Goal: Communication & Community: Answer question/provide support

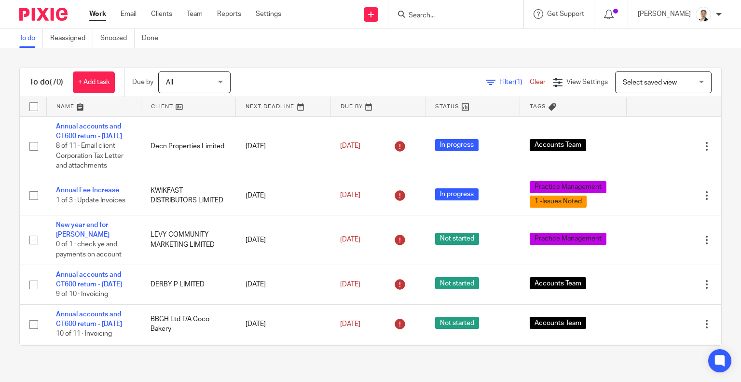
click at [452, 18] on input "Search" at bounding box center [451, 16] width 87 height 9
click at [499, 81] on span "Filter (1)" at bounding box center [514, 82] width 30 height 7
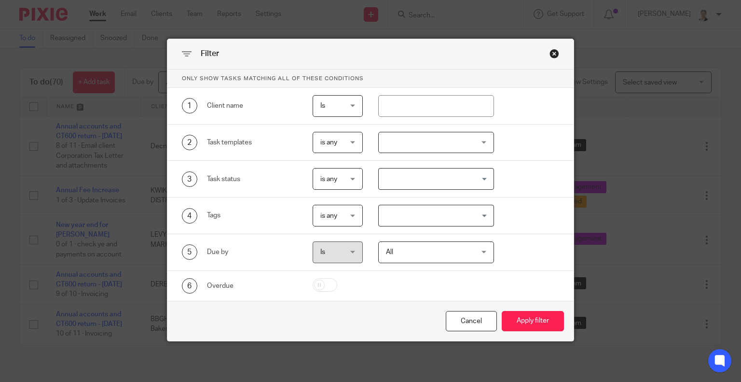
click at [413, 143] on div at bounding box center [436, 143] width 116 height 22
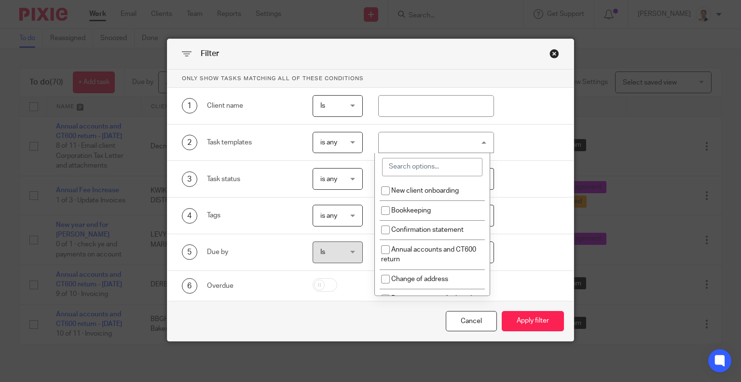
click at [410, 165] on input "search" at bounding box center [432, 167] width 100 height 18
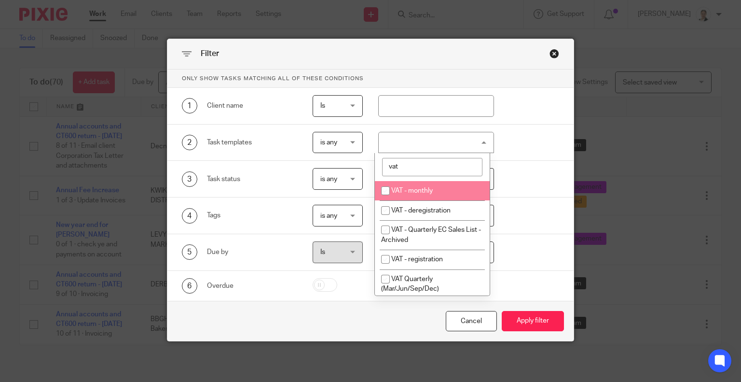
type input "vat"
click at [420, 185] on li "VAT - monthly" at bounding box center [432, 191] width 115 height 20
checkbox input "true"
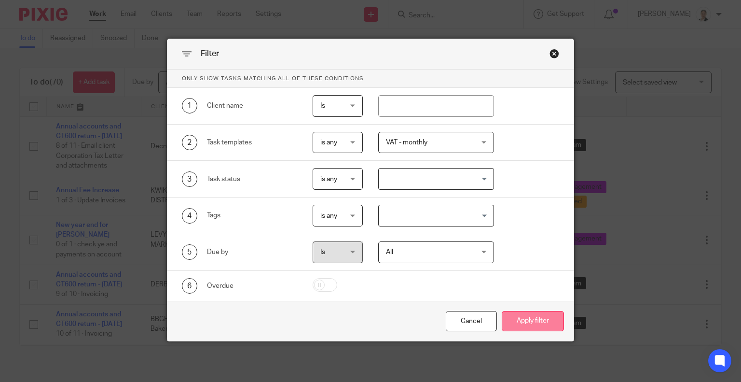
click at [531, 320] on button "Apply filter" at bounding box center [533, 321] width 62 height 21
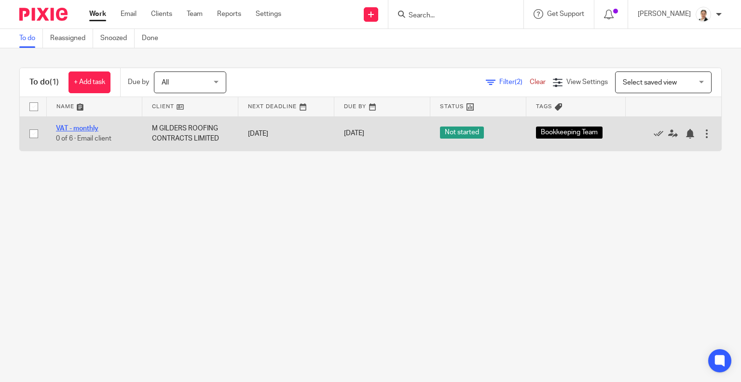
click at [83, 126] on link "VAT - monthly" at bounding box center [77, 128] width 42 height 7
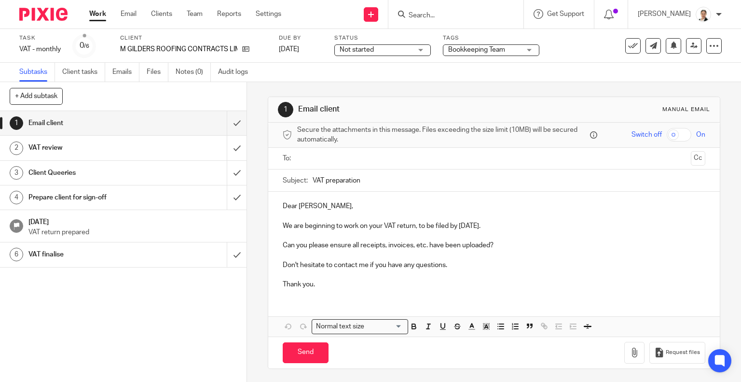
click at [319, 157] on input "text" at bounding box center [494, 158] width 387 height 11
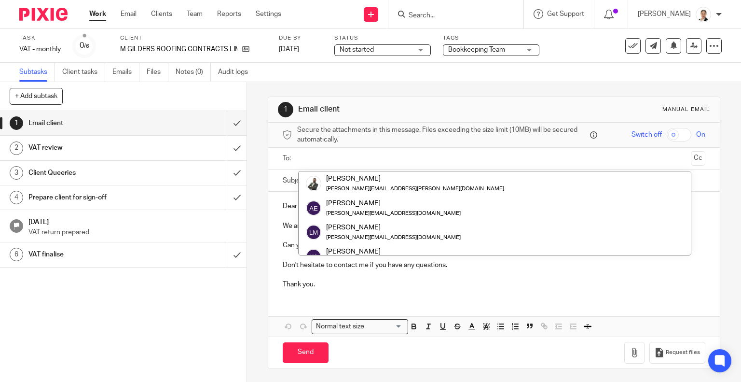
scroll to position [194, 0]
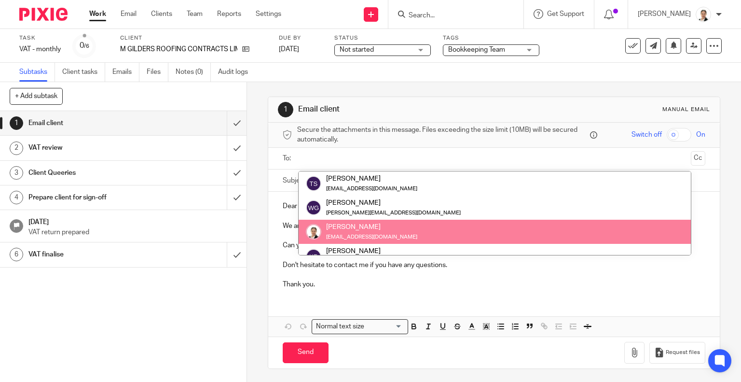
click at [484, 298] on div "Dear [PERSON_NAME], We are beginning to work on your VAT return, to be filed by…" at bounding box center [494, 264] width 452 height 145
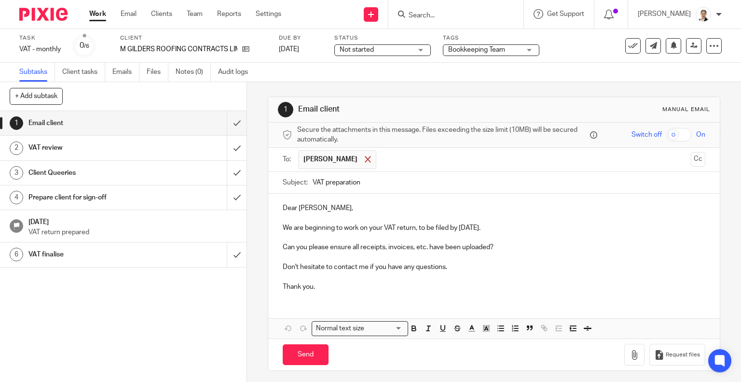
click at [365, 157] on span at bounding box center [368, 159] width 6 height 6
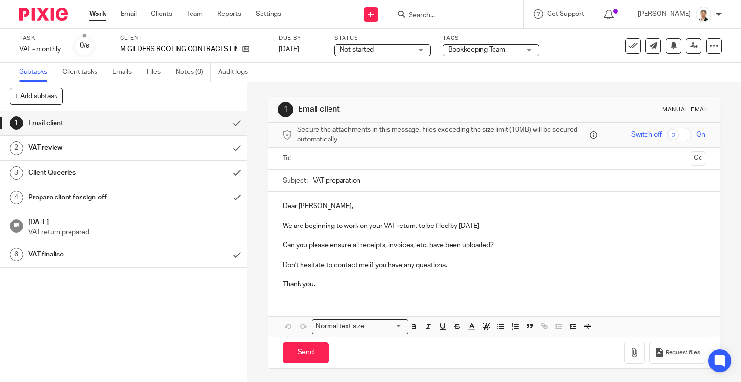
click at [345, 157] on input "text" at bounding box center [494, 158] width 387 height 11
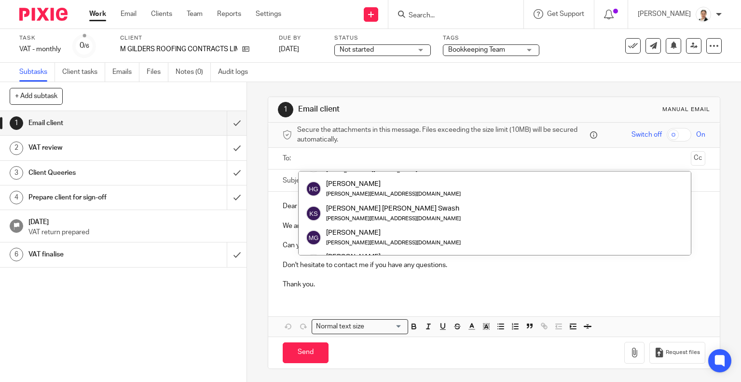
scroll to position [0, 0]
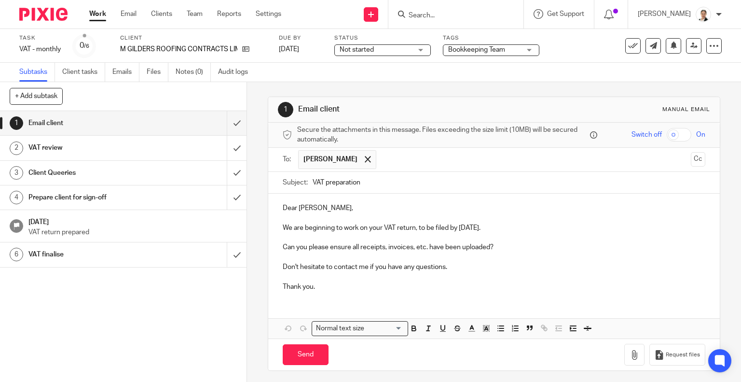
drag, startPoint x: 376, startPoint y: 186, endPoint x: 288, endPoint y: 181, distance: 89.0
click at [288, 181] on div "Subject: VAT preparation" at bounding box center [494, 183] width 423 height 22
paste input "M/E 30 04 2025 - information request"
click at [365, 158] on span at bounding box center [368, 159] width 6 height 6
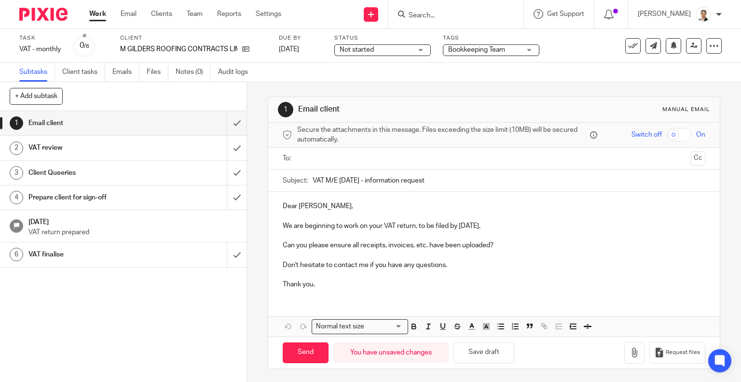
click at [356, 208] on p "Dear Harry," at bounding box center [494, 206] width 423 height 10
drag, startPoint x: 352, startPoint y: 179, endPoint x: 339, endPoint y: 180, distance: 12.6
click at [339, 180] on input "VAT M/E 30 04 2025 - information request" at bounding box center [509, 180] width 393 height 22
type input "VAT M/E 31 07 2025 - information request"
click at [407, 208] on p "Dear Harry," at bounding box center [494, 206] width 423 height 10
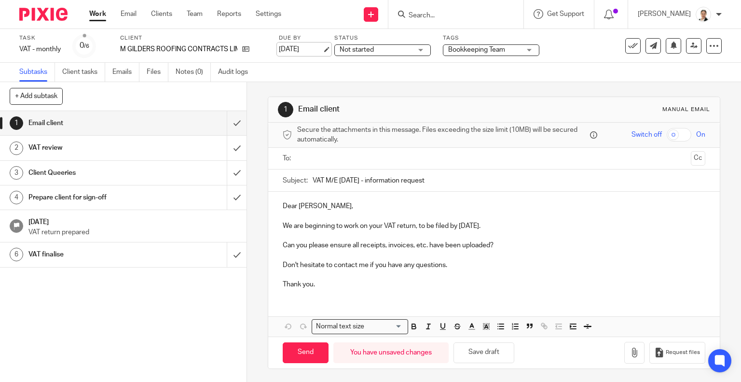
click at [307, 47] on link "[DATE]" at bounding box center [300, 49] width 43 height 10
click at [457, 222] on p "We are beginning to work on your VAT return, to be filed by 6 Sep 2025." at bounding box center [494, 226] width 423 height 10
click at [512, 263] on p "Don't hesitate to contact me if you have any questions." at bounding box center [494, 265] width 423 height 10
click at [283, 242] on p "Can you please ensure all receipts, invoices, etc. have been uploaded?" at bounding box center [494, 245] width 423 height 10
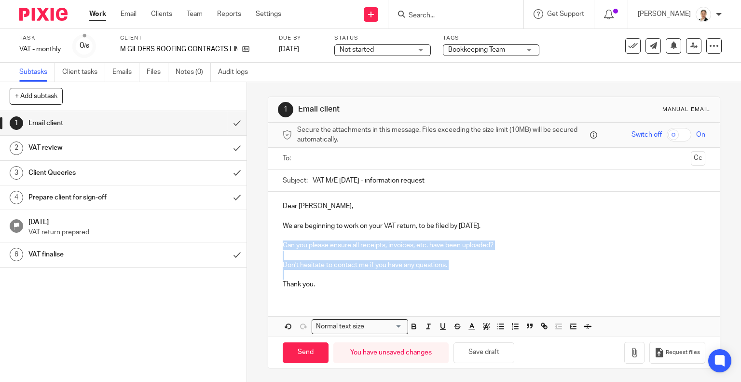
drag, startPoint x: 280, startPoint y: 243, endPoint x: 456, endPoint y: 271, distance: 177.8
click at [456, 271] on div "Dear Harry, We are beginning to work on your VAT return, to be filed by 5 Sep 2…" at bounding box center [494, 244] width 452 height 105
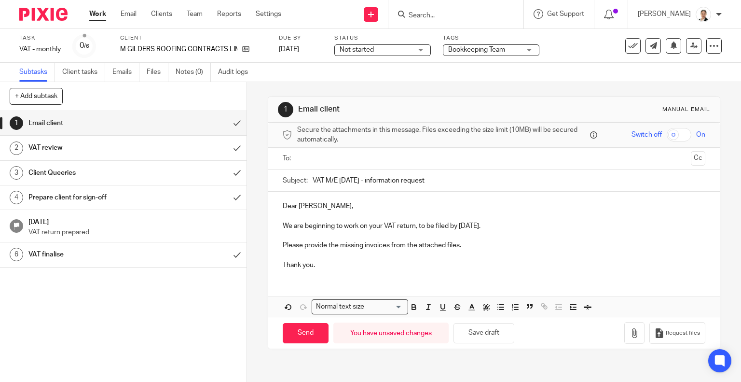
click at [298, 159] on ul at bounding box center [494, 159] width 393 height 16
click at [321, 159] on input "text" at bounding box center [494, 158] width 387 height 11
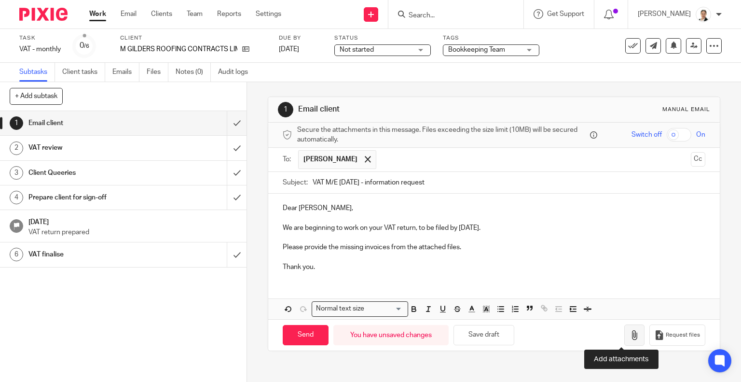
click at [624, 339] on button "button" at bounding box center [634, 335] width 20 height 22
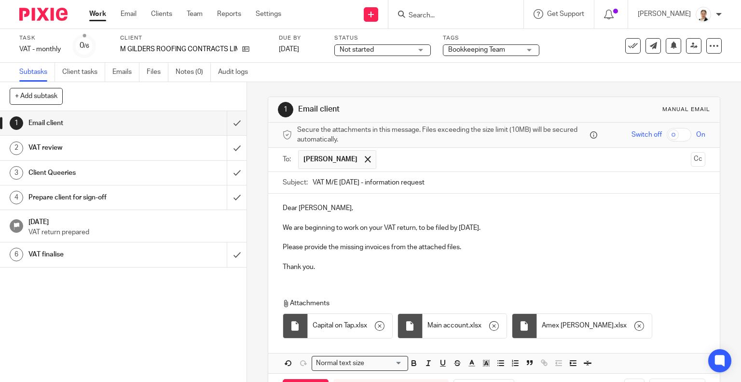
click at [383, 279] on div "Dear Harry, We are beginning to work on your VAT return, to be filed by 5 Sep 2…" at bounding box center [494, 284] width 452 height 180
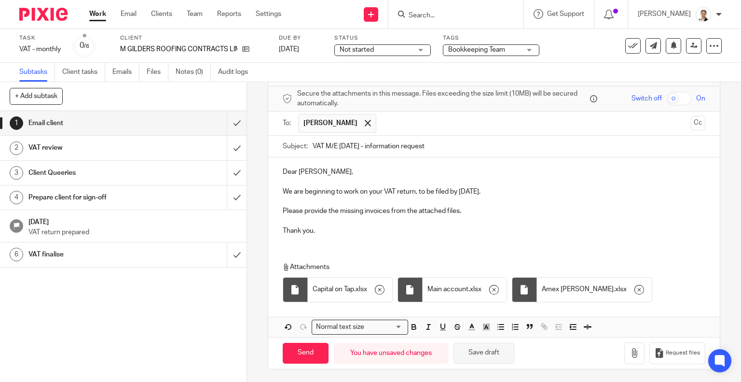
click at [467, 355] on button "Save draft" at bounding box center [484, 353] width 61 height 21
click at [304, 353] on input "Send" at bounding box center [306, 353] width 46 height 21
type input "Sent"
